Goal: Browse casually: Explore the website without a specific task or goal

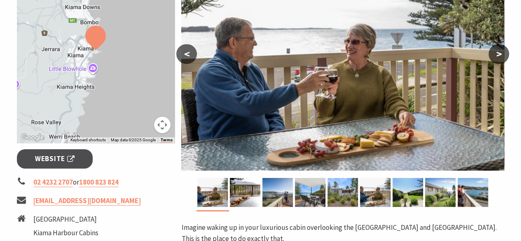
scroll to position [206, 0]
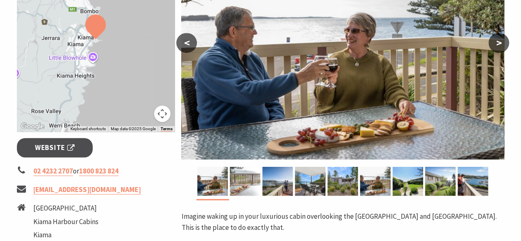
click at [256, 179] on img at bounding box center [245, 181] width 31 height 29
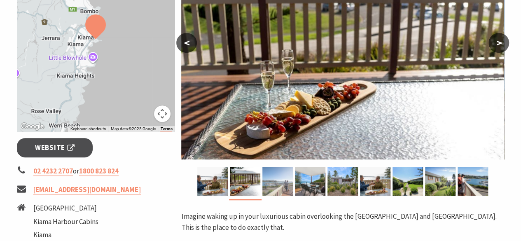
click at [286, 179] on img at bounding box center [278, 181] width 31 height 29
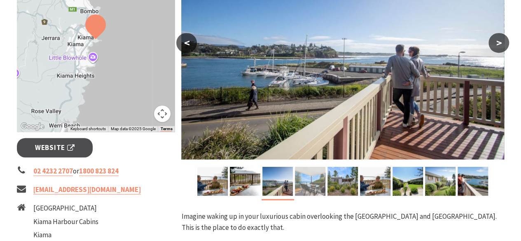
click at [303, 176] on img at bounding box center [310, 181] width 31 height 29
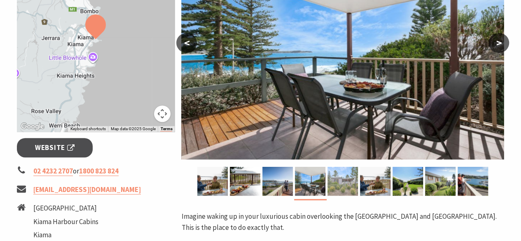
click at [340, 176] on img at bounding box center [343, 181] width 31 height 29
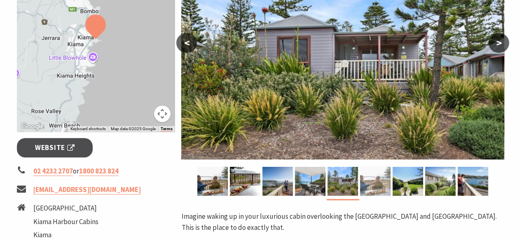
click at [388, 182] on img at bounding box center [375, 181] width 31 height 29
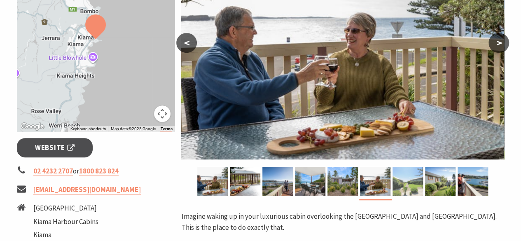
click at [408, 178] on img at bounding box center [408, 181] width 31 height 29
click at [420, 182] on img at bounding box center [408, 181] width 31 height 29
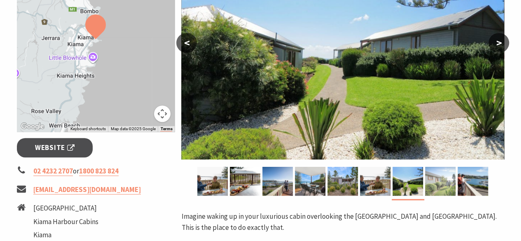
click at [438, 182] on img at bounding box center [440, 181] width 31 height 29
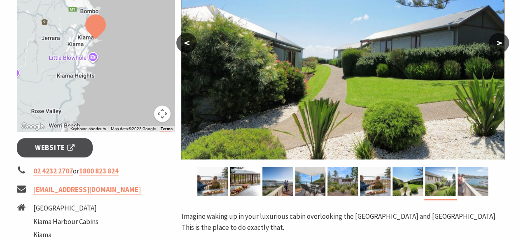
click at [469, 179] on img at bounding box center [473, 181] width 31 height 29
